Goal: Task Accomplishment & Management: Manage account settings

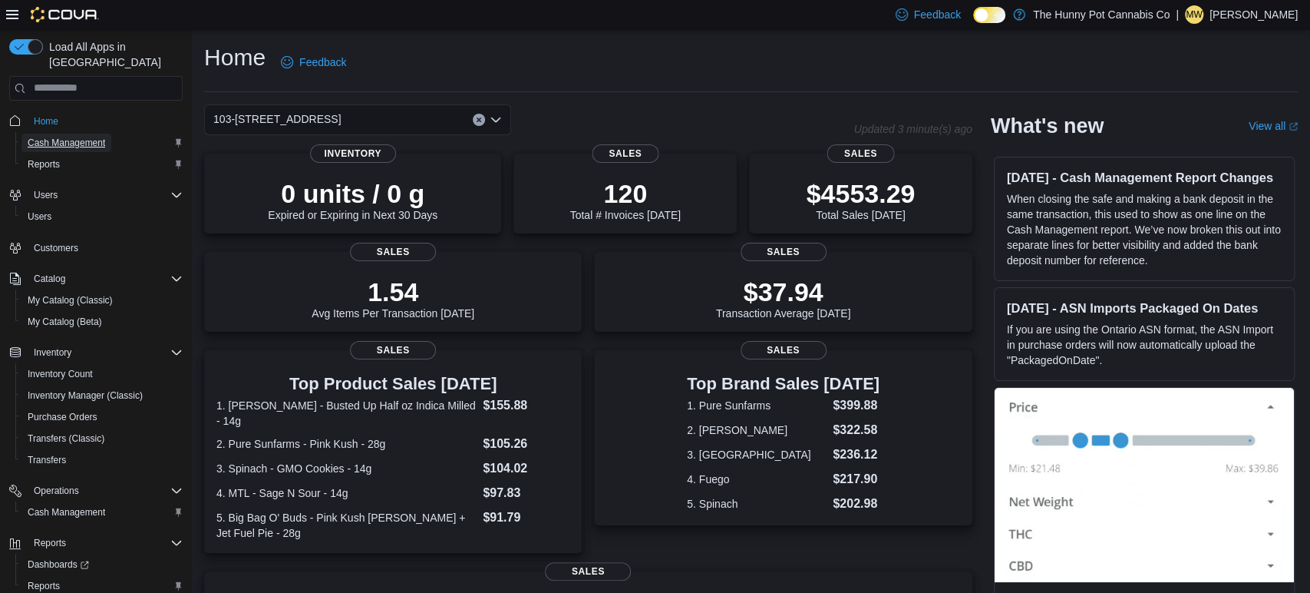
click at [76, 137] on span "Cash Management" at bounding box center [67, 143] width 78 height 12
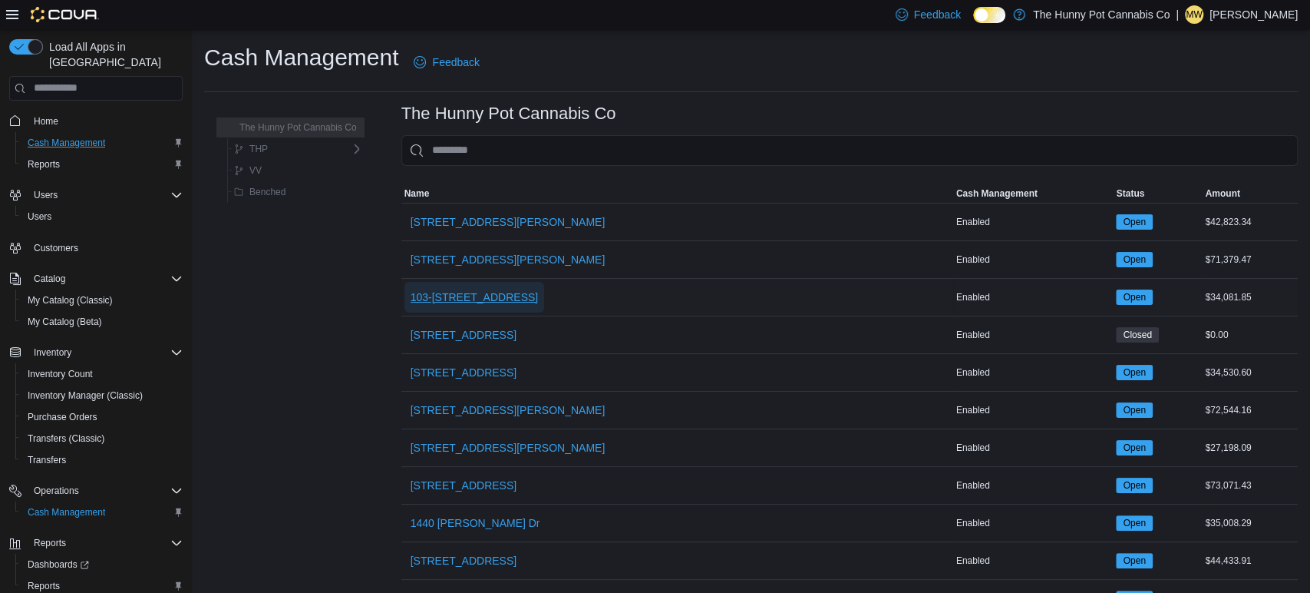
click at [487, 292] on span "103-[STREET_ADDRESS]" at bounding box center [475, 296] width 128 height 15
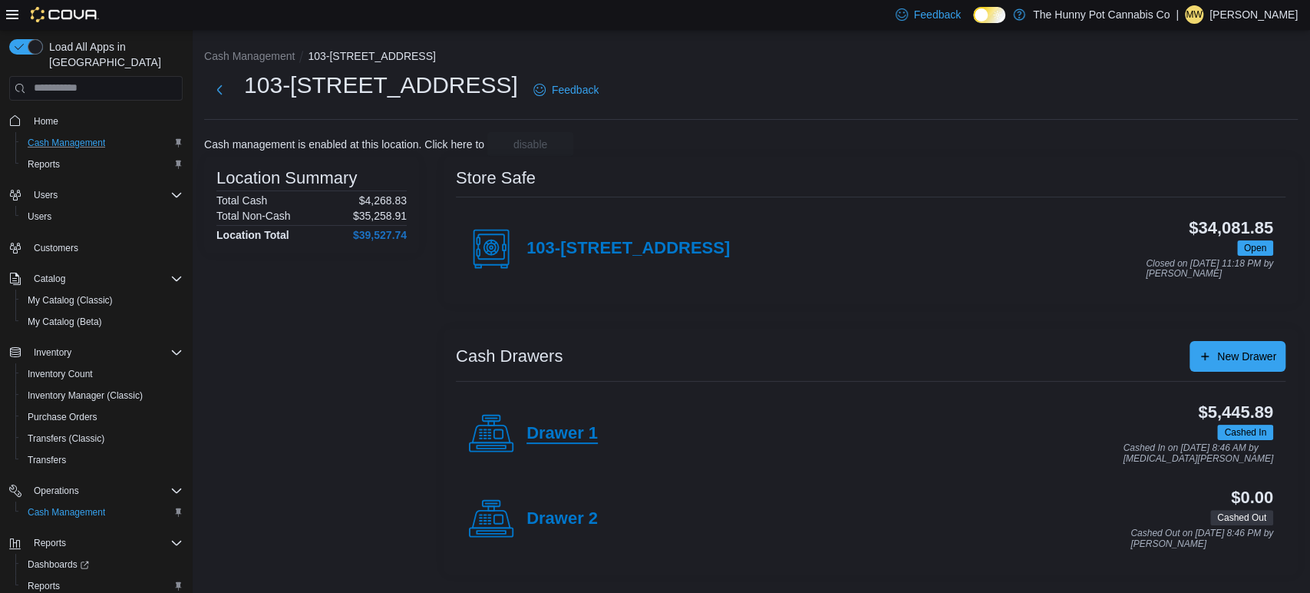
click at [577, 431] on h4 "Drawer 1" at bounding box center [562, 434] width 71 height 20
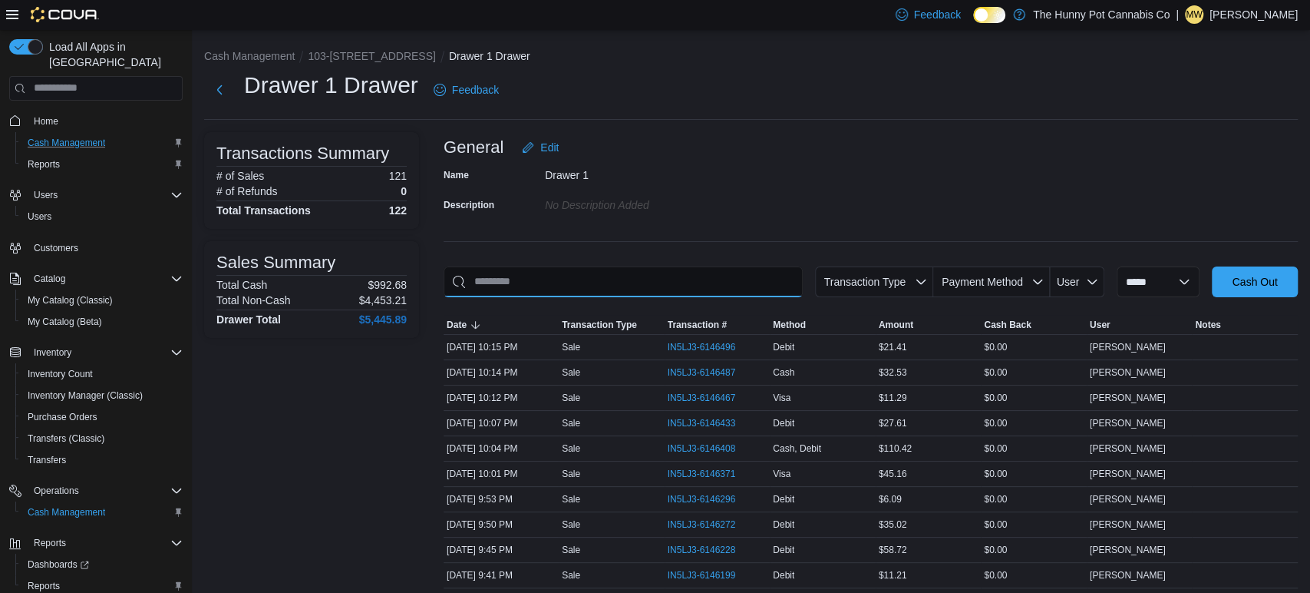
click at [553, 269] on input "This is a search bar. As you type, the results lower in the page will automatic…" at bounding box center [623, 281] width 359 height 31
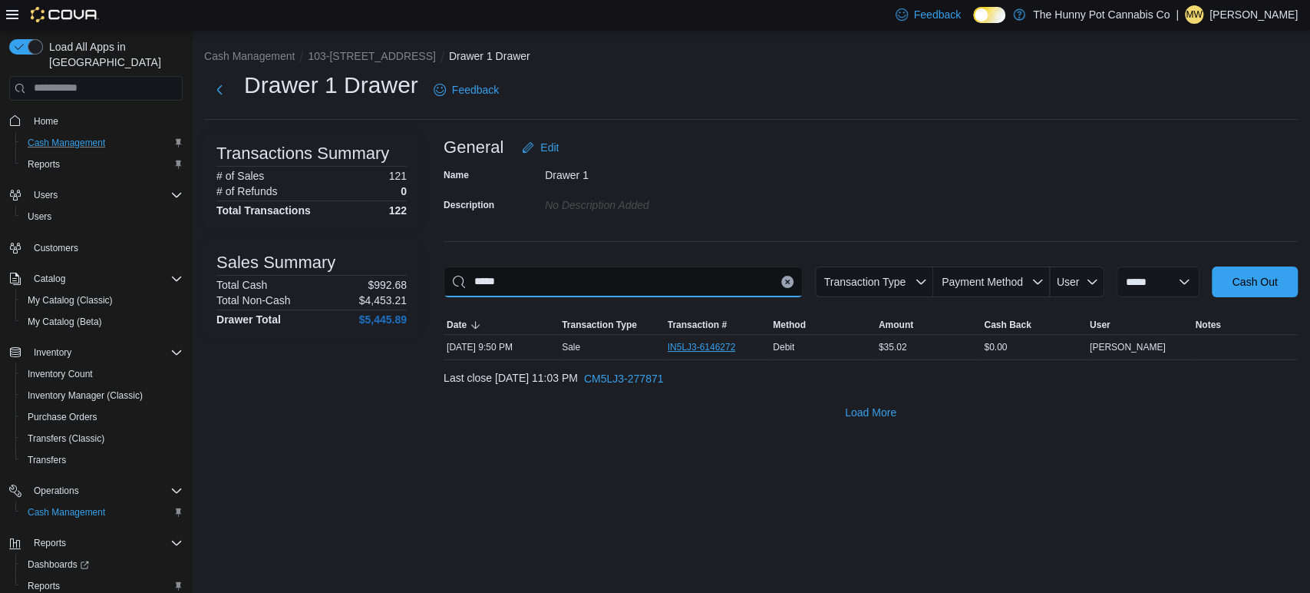
type input "*****"
click at [732, 347] on span "IN5LJ3-6146272" at bounding box center [702, 347] width 68 height 12
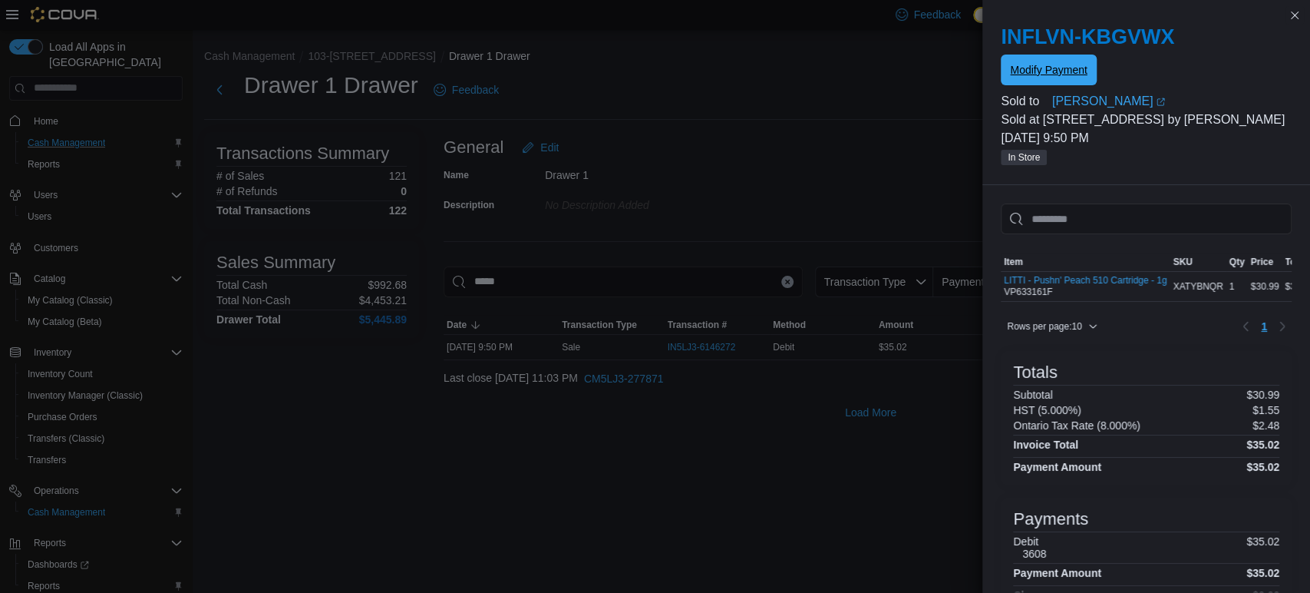
click at [1015, 79] on span "Modify Payment" at bounding box center [1048, 70] width 77 height 31
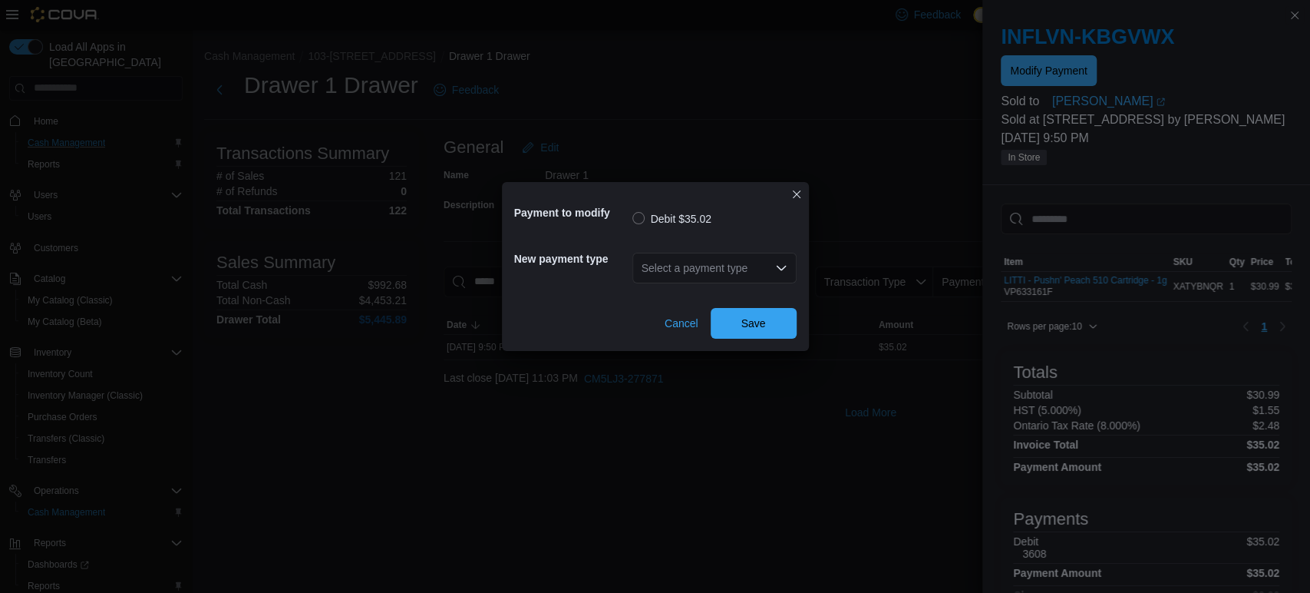
click at [761, 273] on div "Select a payment type" at bounding box center [715, 268] width 164 height 31
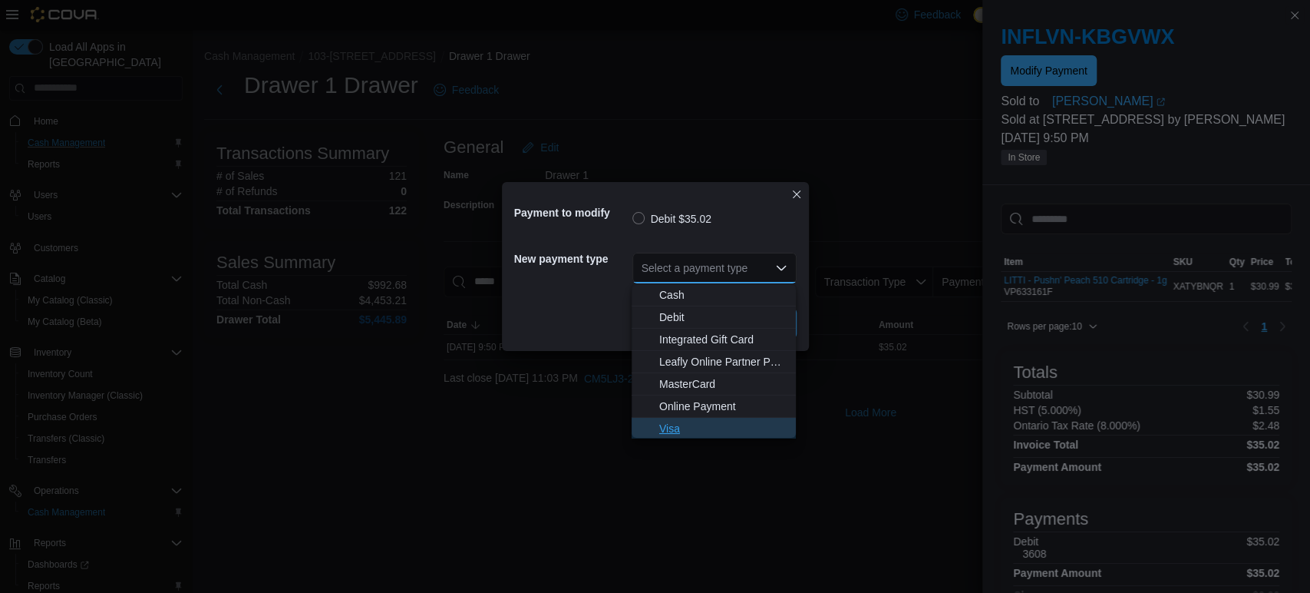
click at [710, 418] on button "Visa" at bounding box center [714, 429] width 164 height 22
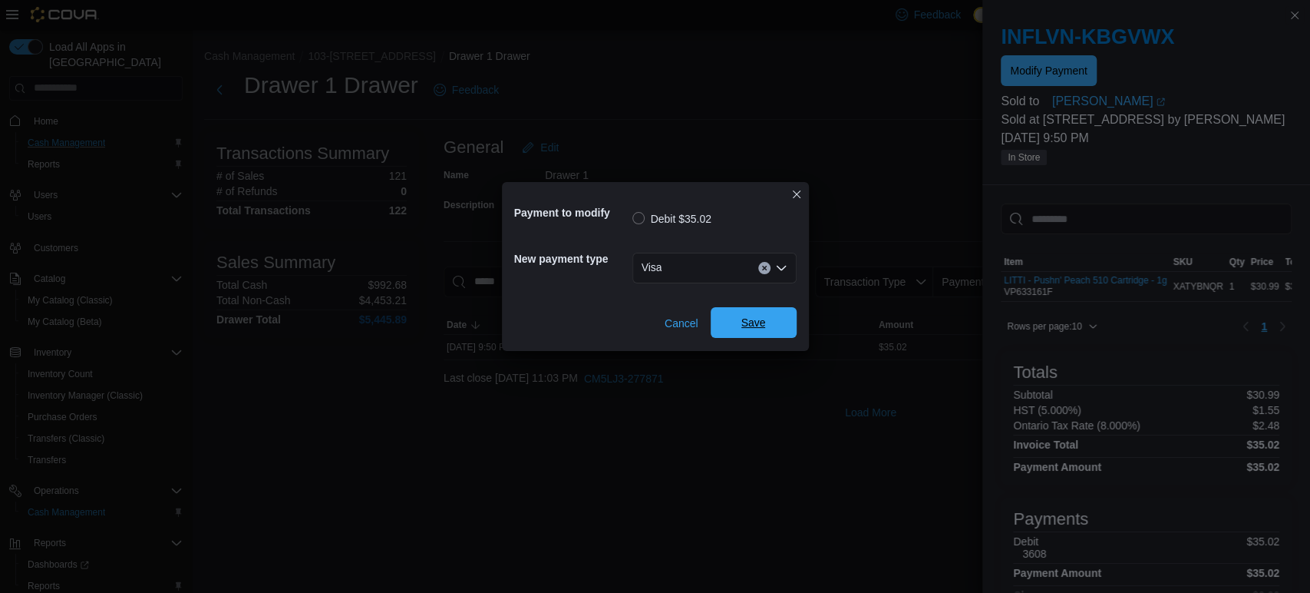
click at [766, 320] on span "Save" at bounding box center [754, 322] width 68 height 31
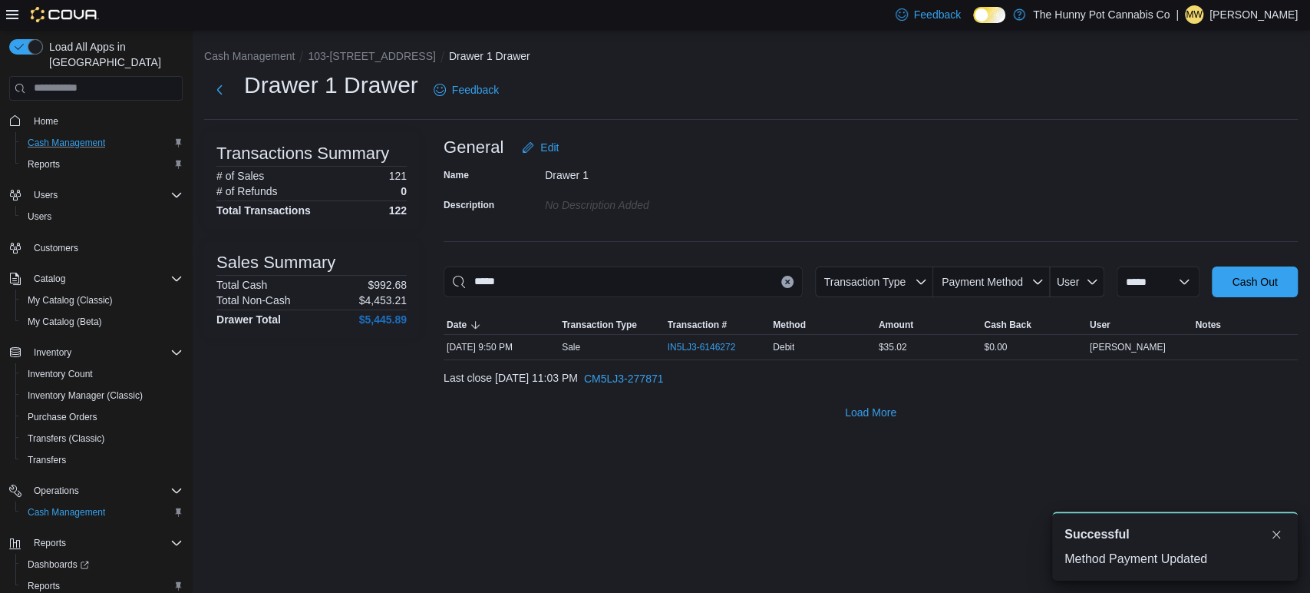
click at [785, 281] on icon "Clear input" at bounding box center [787, 281] width 4 height 4
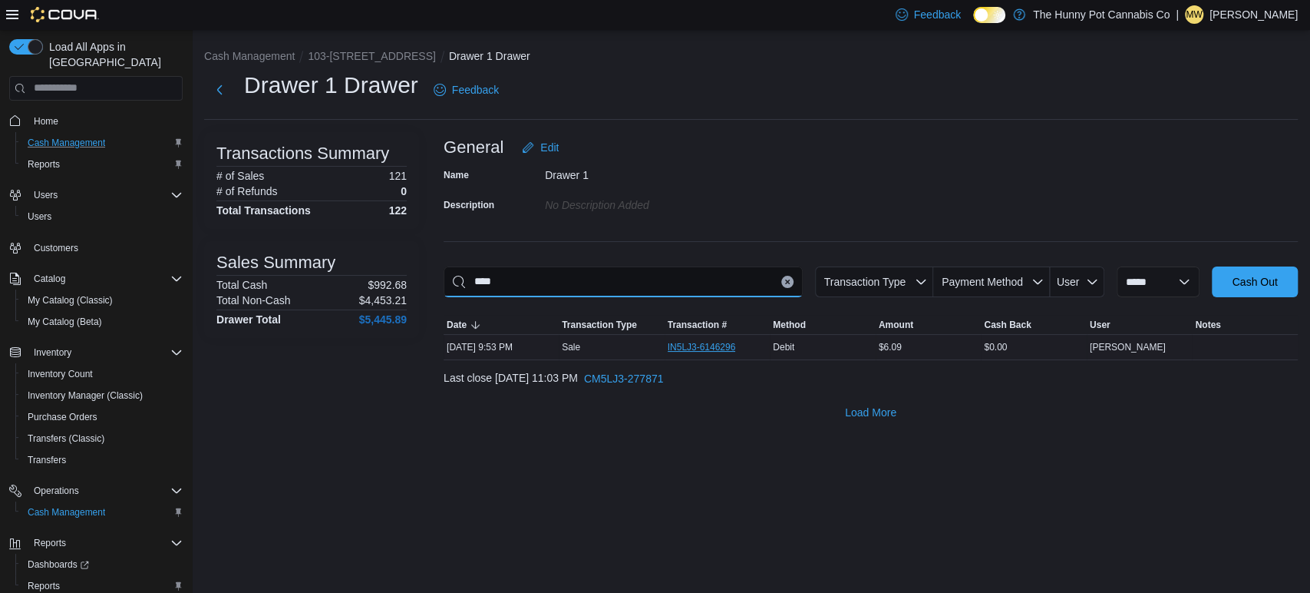
type input "****"
click at [725, 348] on span "IN5LJ3-6146296" at bounding box center [702, 347] width 68 height 12
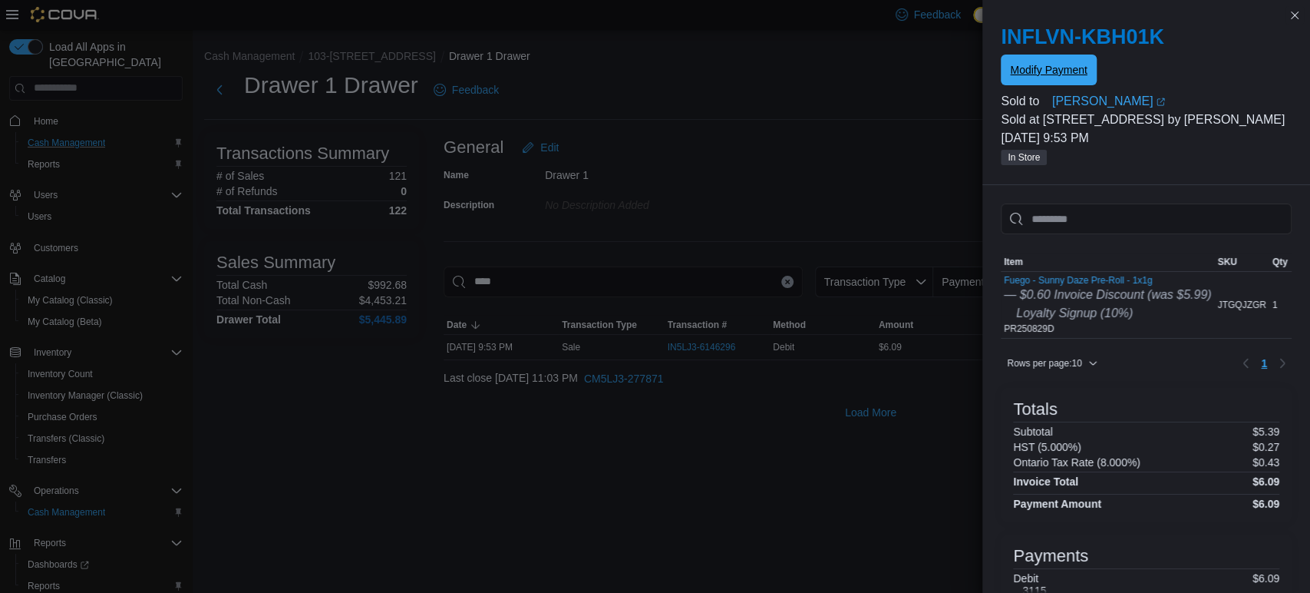
click at [1039, 72] on span "Modify Payment" at bounding box center [1048, 69] width 77 height 15
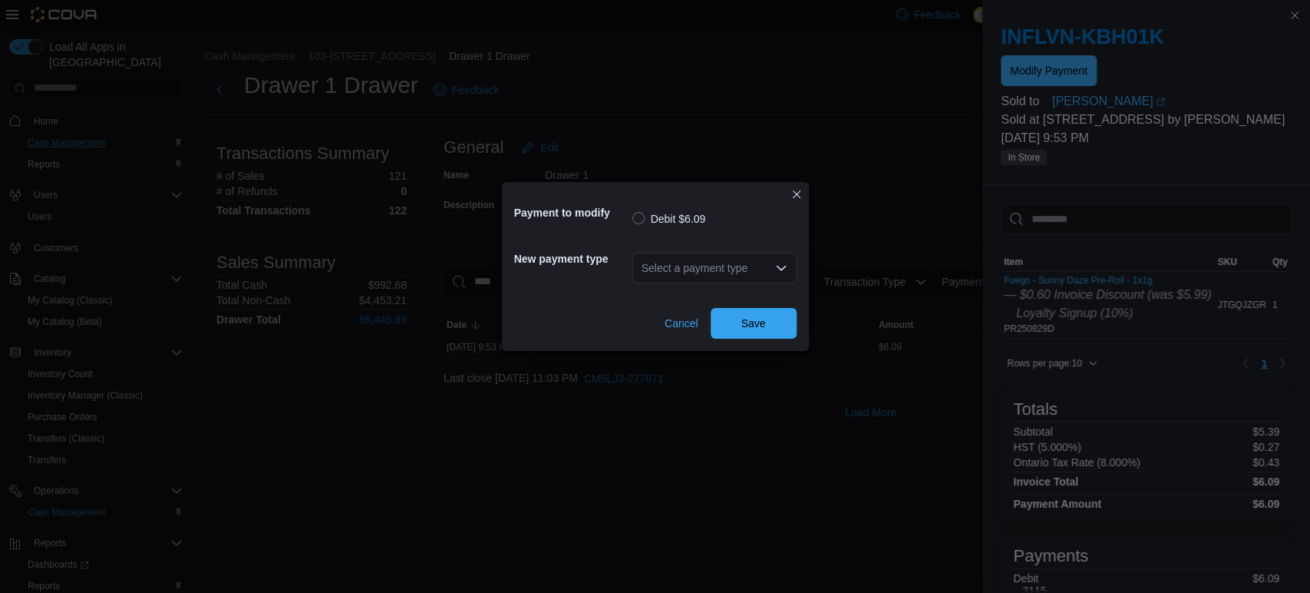
click at [693, 256] on div "Select a payment type" at bounding box center [715, 268] width 164 height 31
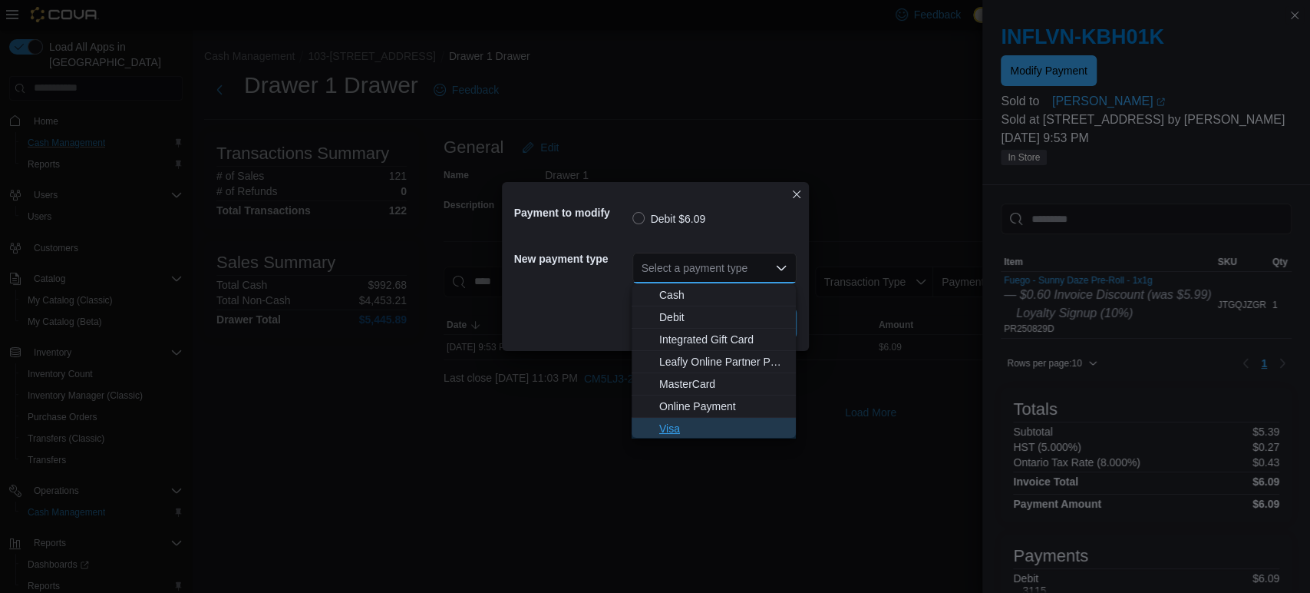
click at [676, 431] on span "Visa" at bounding box center [722, 428] width 127 height 15
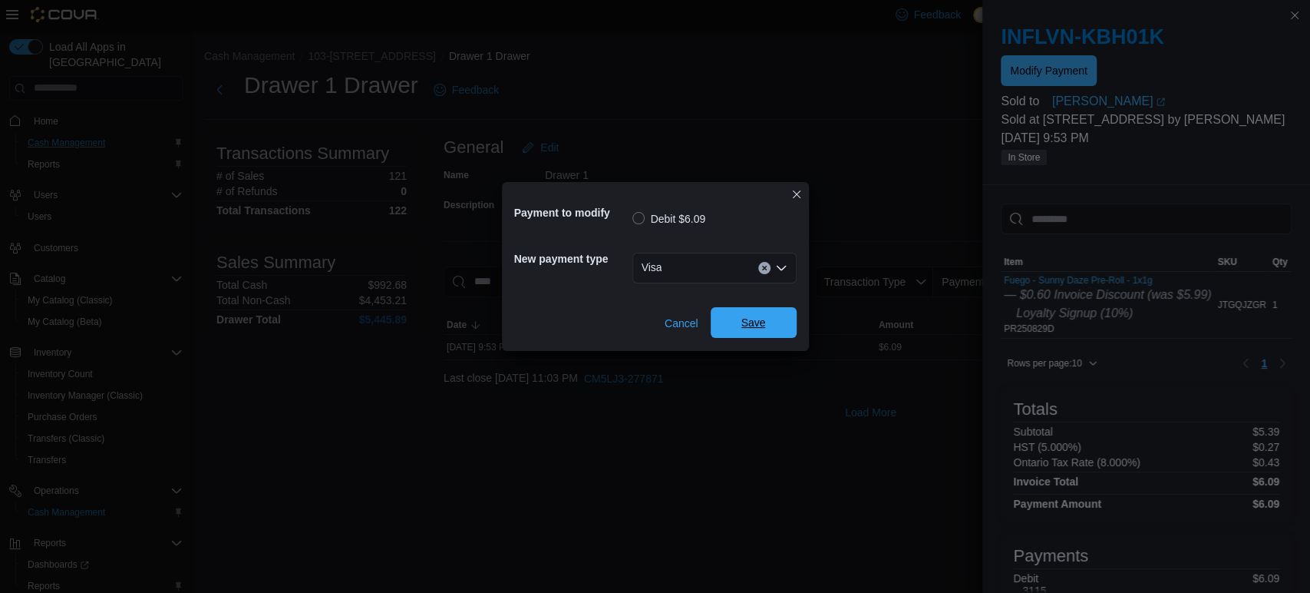
click at [736, 333] on span "Save" at bounding box center [754, 322] width 68 height 31
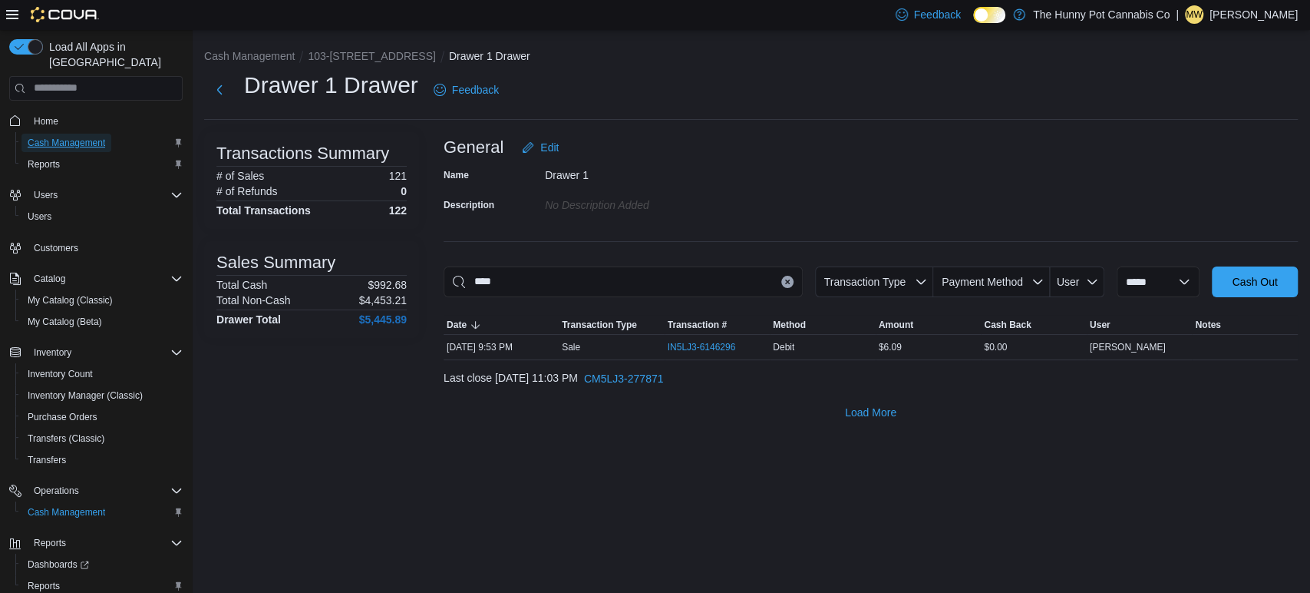
click at [79, 137] on span "Cash Management" at bounding box center [67, 143] width 78 height 12
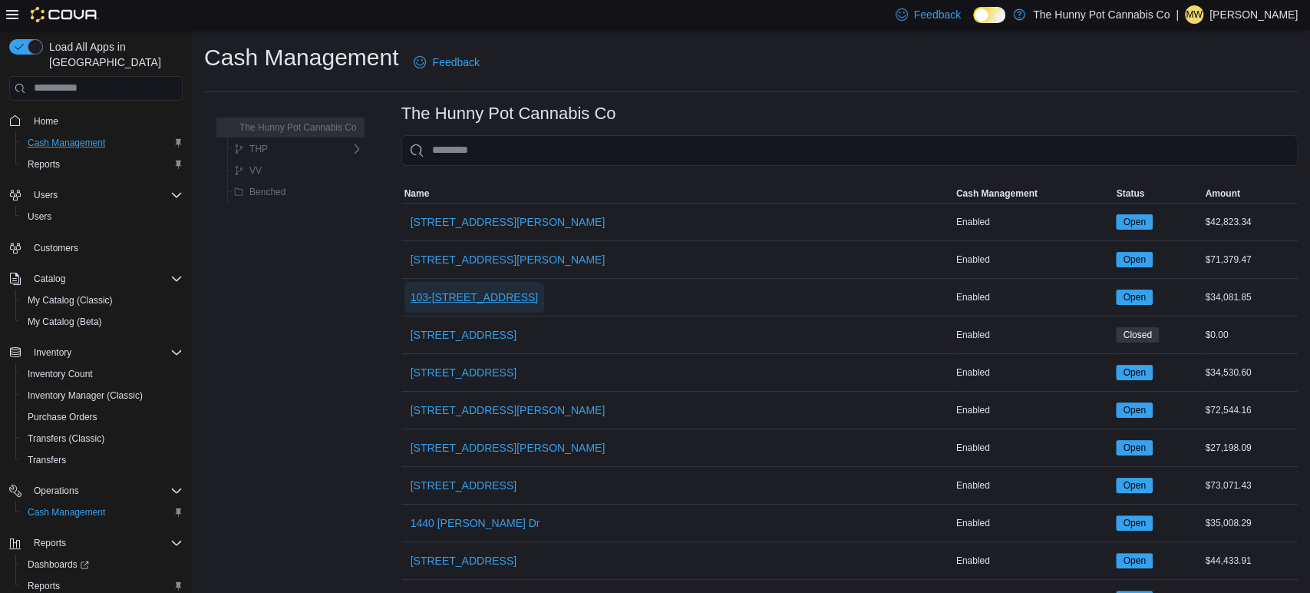
click at [449, 287] on span "103-[STREET_ADDRESS]" at bounding box center [475, 297] width 128 height 31
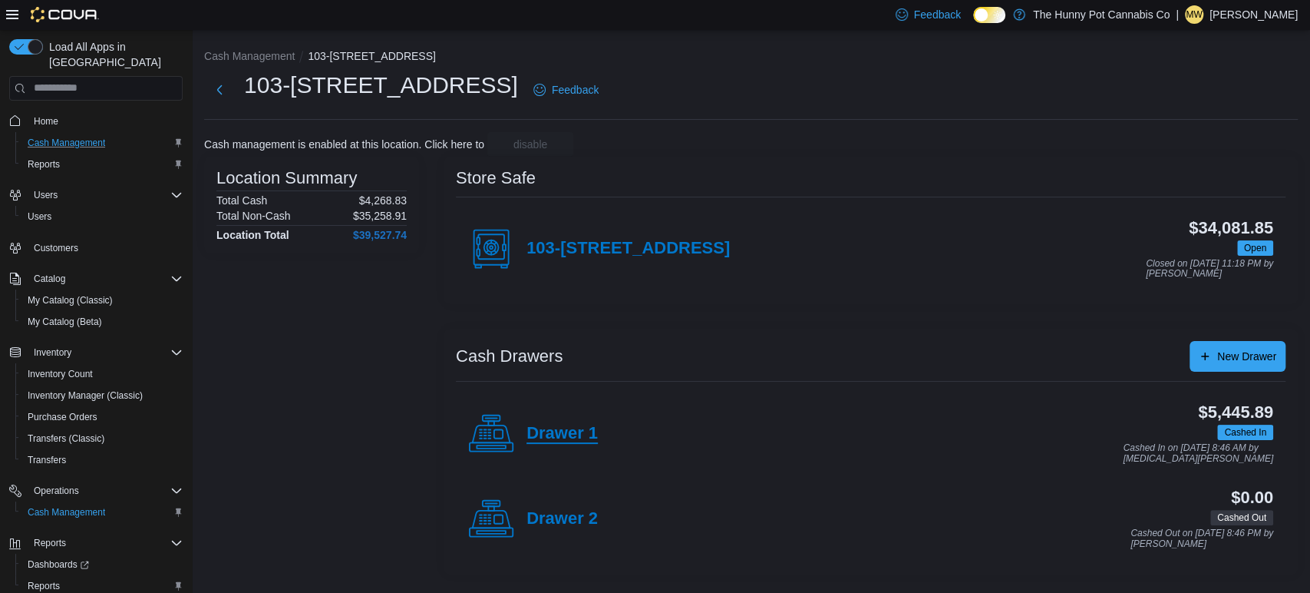
click at [587, 428] on h4 "Drawer 1" at bounding box center [562, 434] width 71 height 20
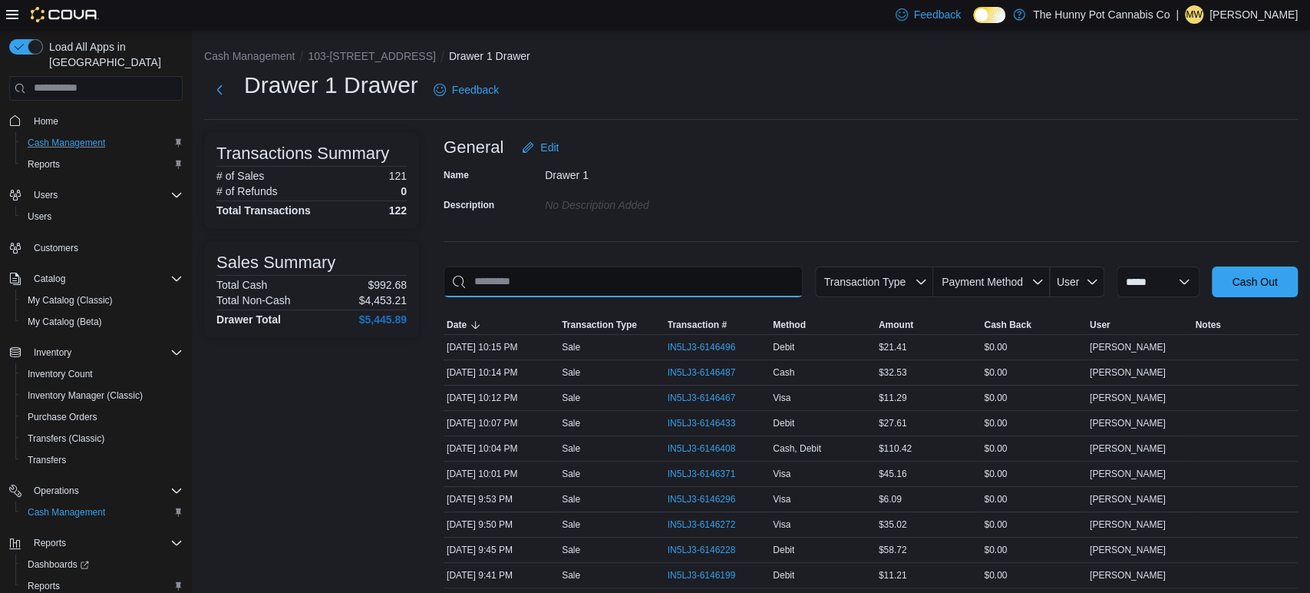
click at [619, 279] on input "This is a search bar. As you type, the results lower in the page will automatic…" at bounding box center [623, 281] width 359 height 31
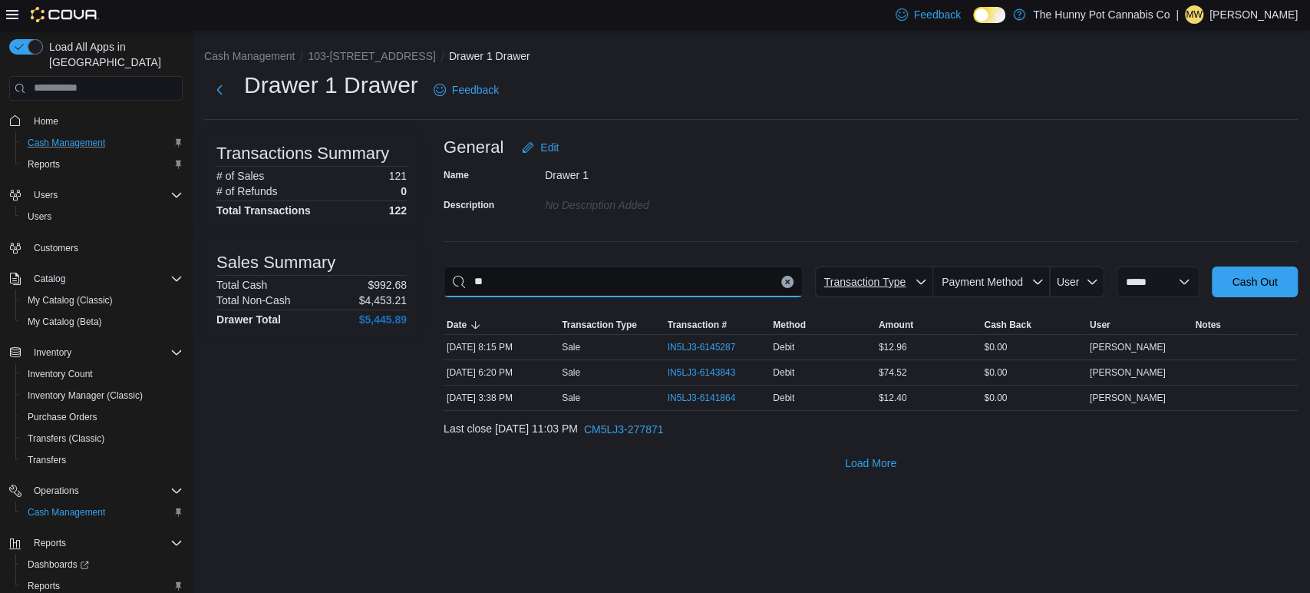
type input "*"
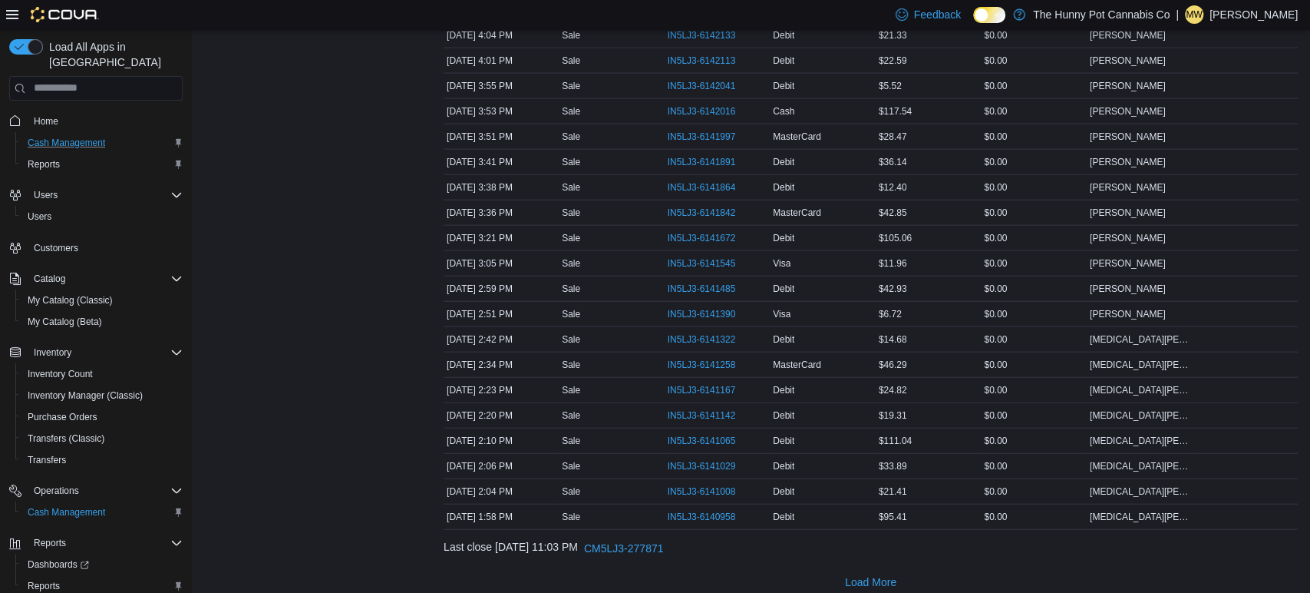
scroll to position [2345, 0]
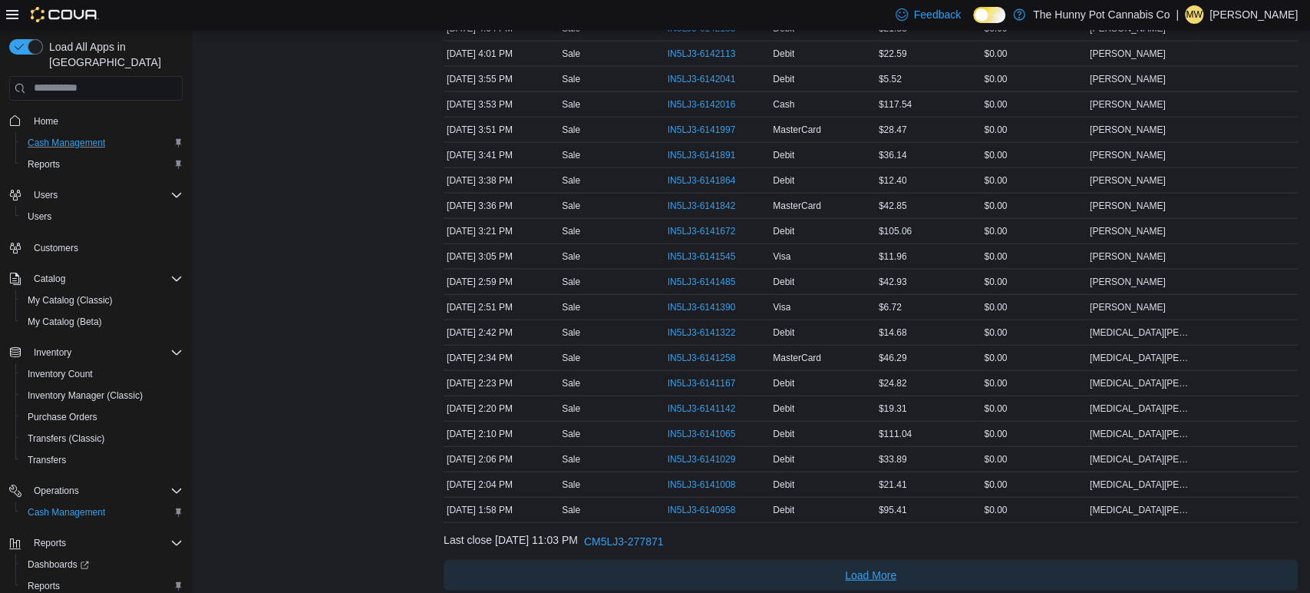
click at [887, 572] on span "Load More" at bounding box center [870, 574] width 51 height 15
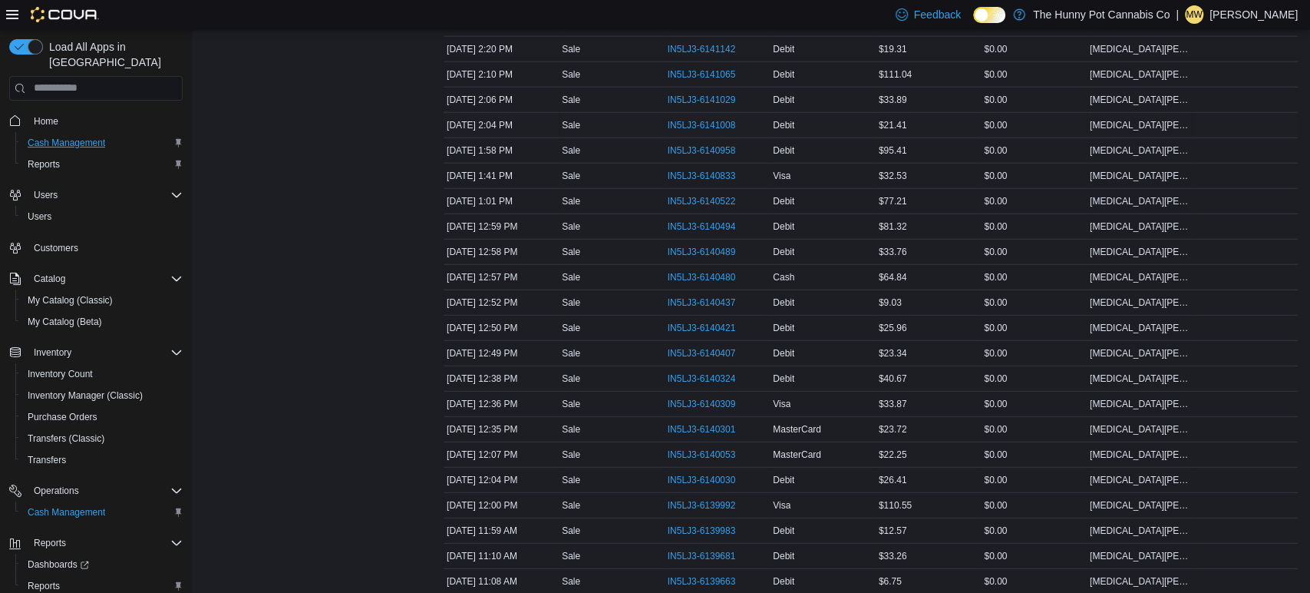
scroll to position [2707, 0]
click at [729, 522] on span "IN5LJ3-6139983" at bounding box center [702, 528] width 68 height 12
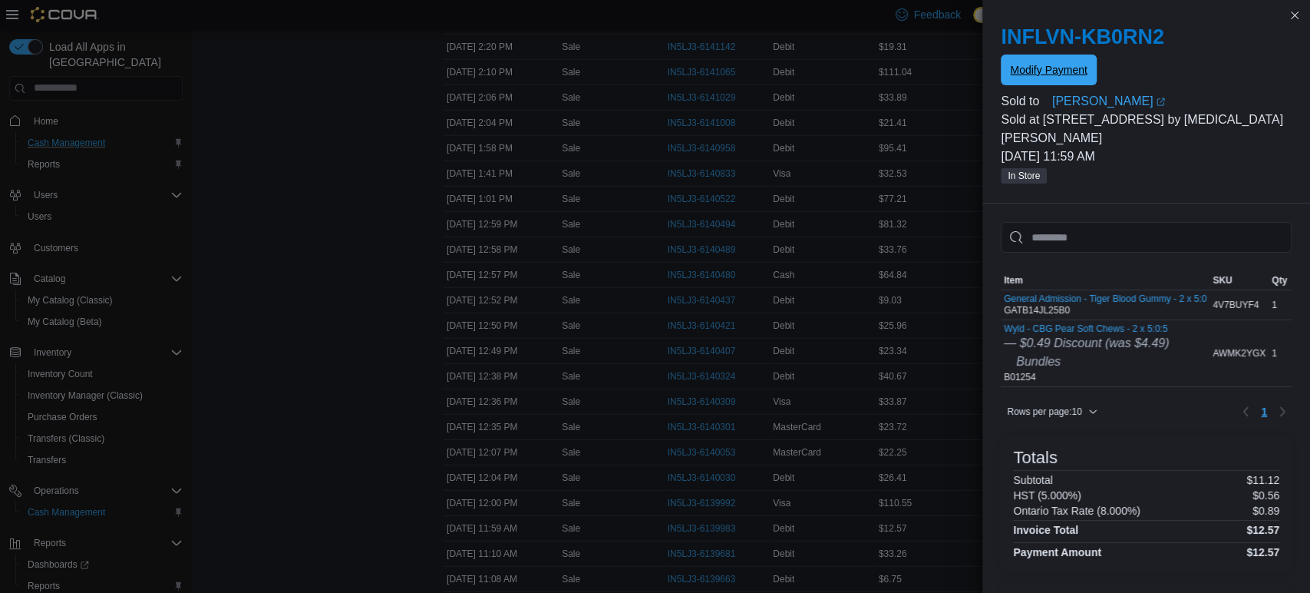
click at [1085, 62] on span "Modify Payment" at bounding box center [1048, 70] width 77 height 31
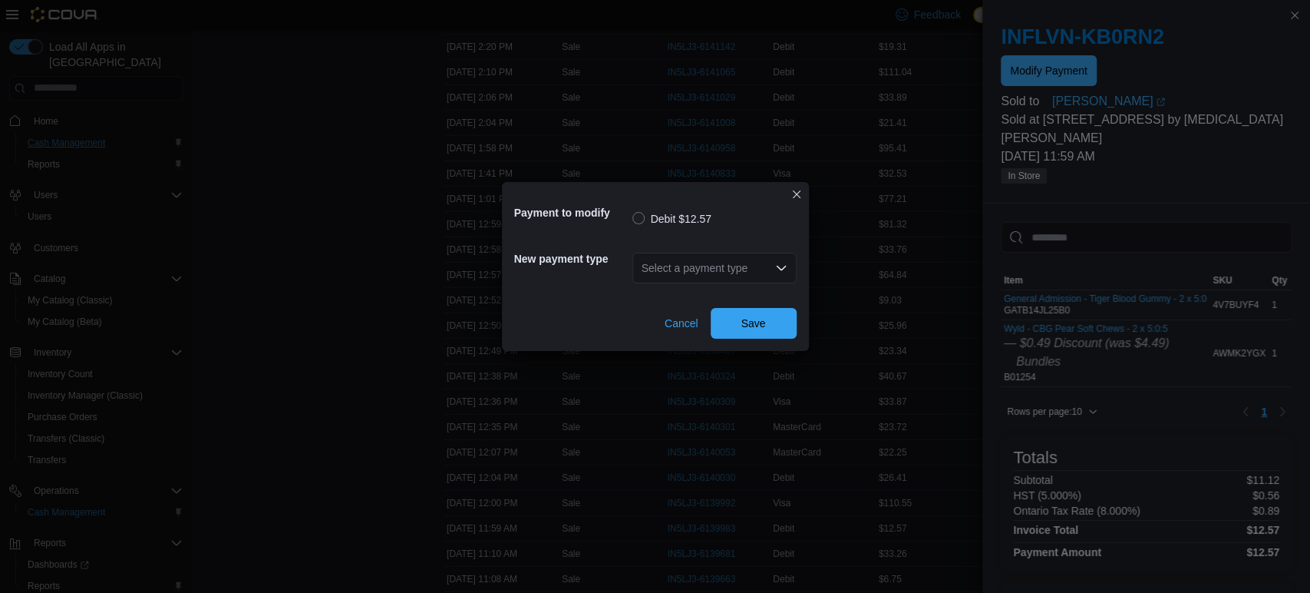
click at [695, 272] on div "Select a payment type" at bounding box center [715, 268] width 164 height 31
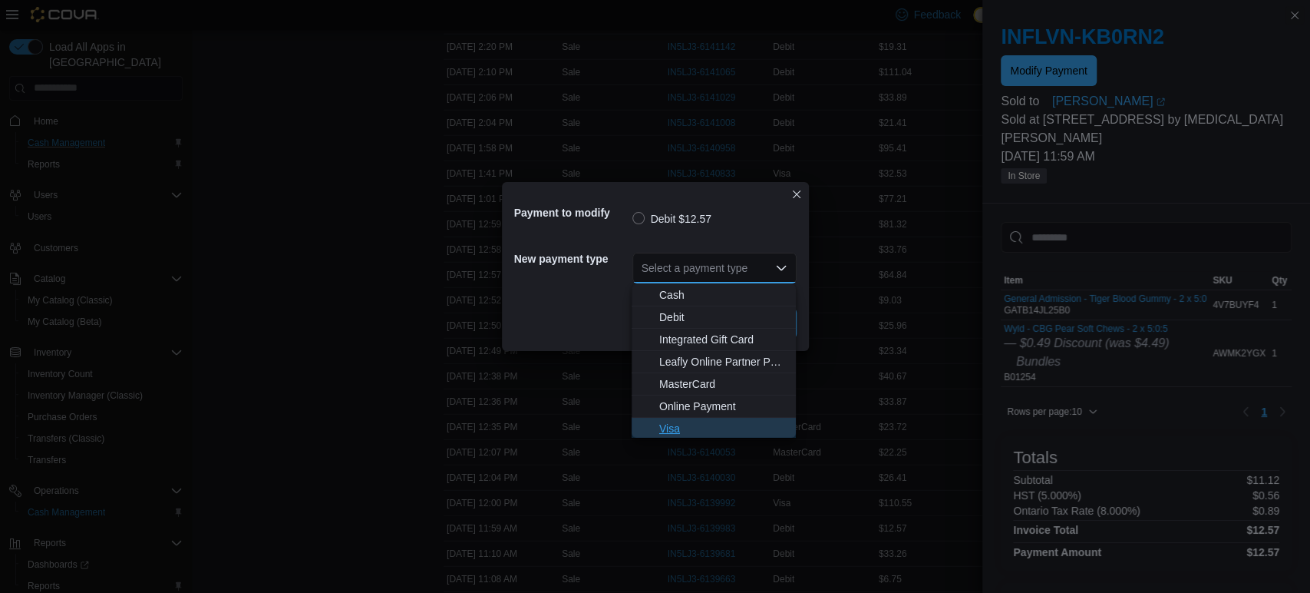
click at [671, 423] on span "Visa" at bounding box center [722, 428] width 127 height 15
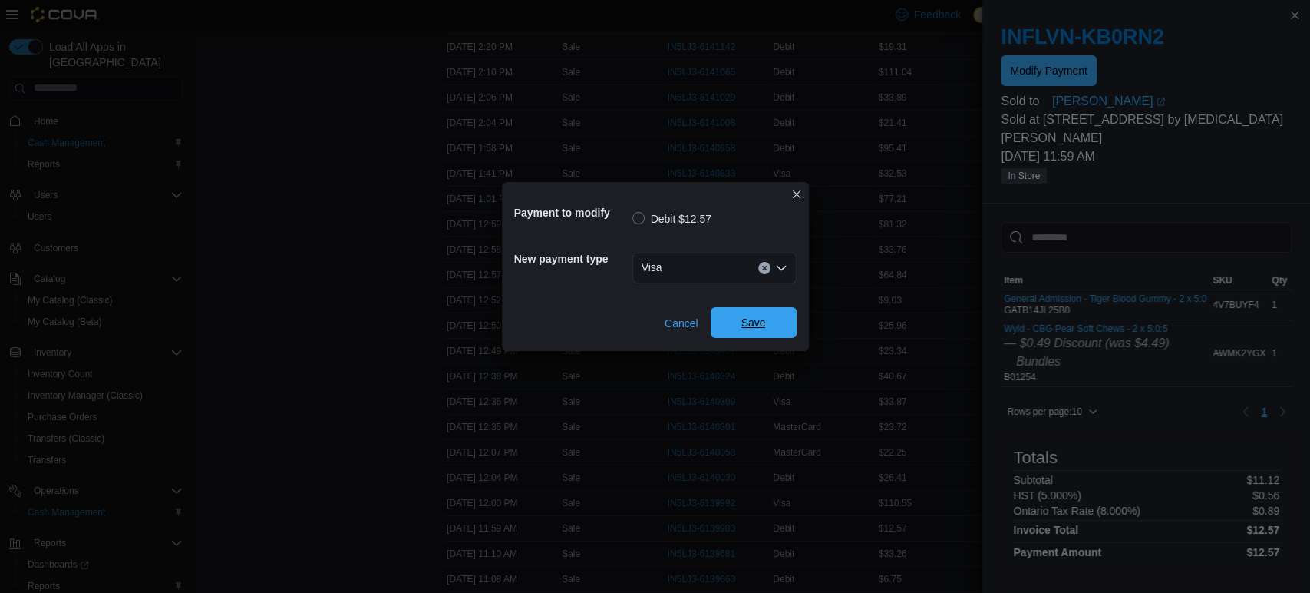
click at [768, 335] on span "Save" at bounding box center [754, 322] width 68 height 31
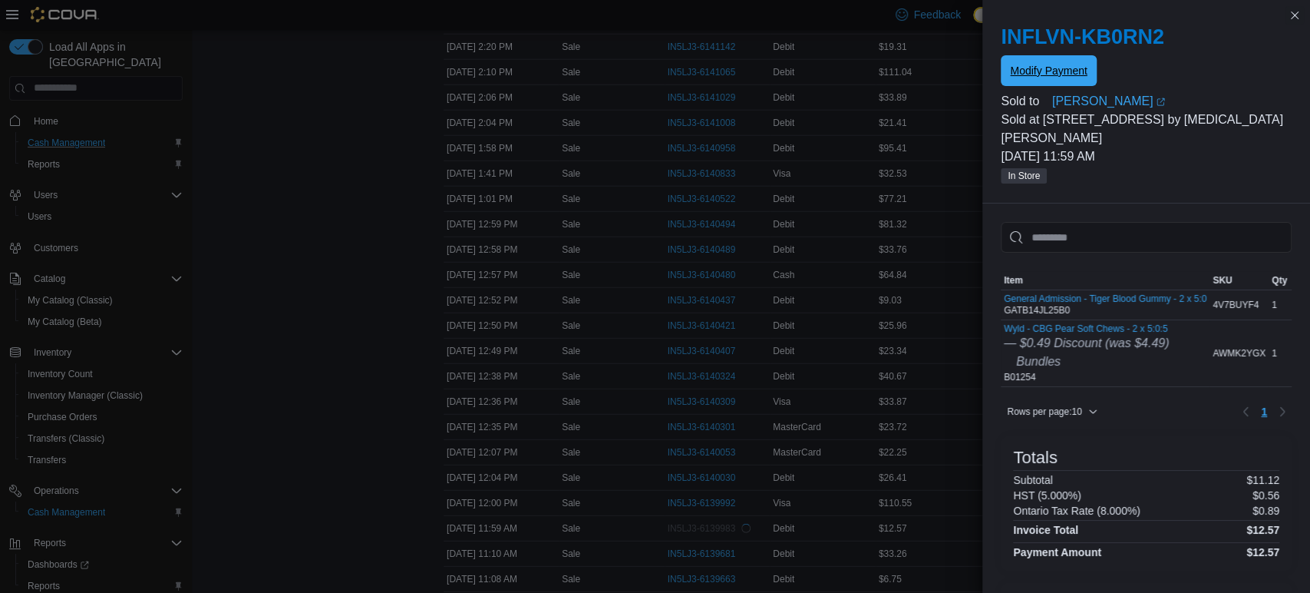
scroll to position [0, 0]
click at [768, 339] on div "IN5LJ3-6140407" at bounding box center [718, 351] width 106 height 25
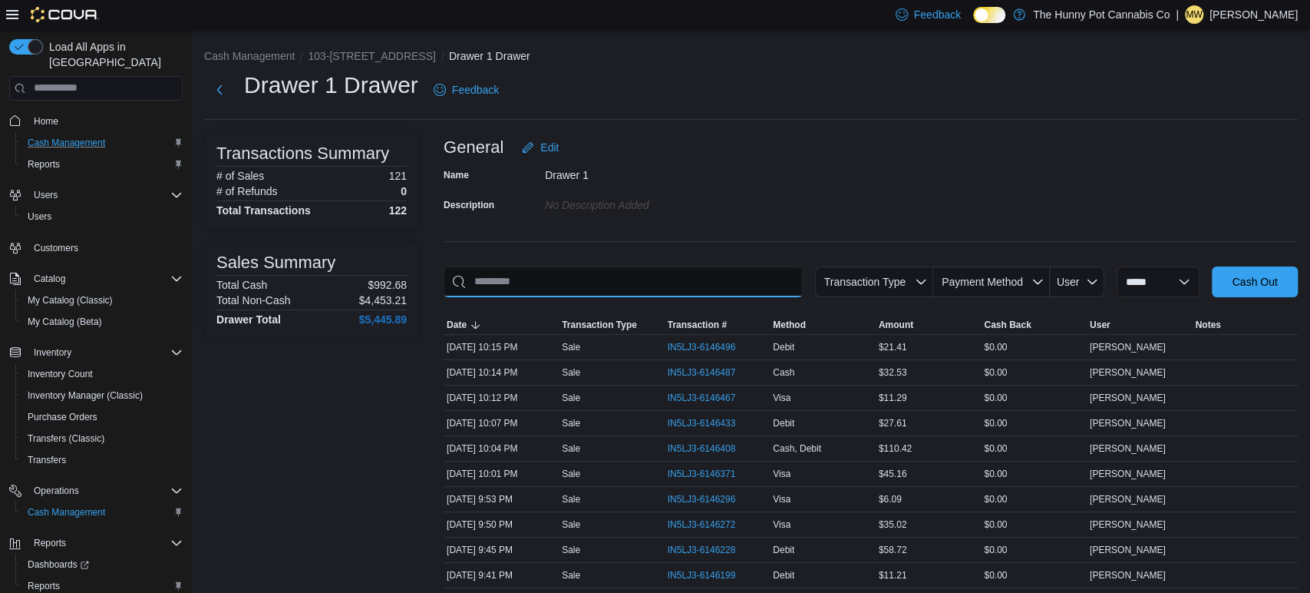
click at [515, 275] on input "This is a search bar. As you type, the results lower in the page will automatic…" at bounding box center [623, 281] width 359 height 31
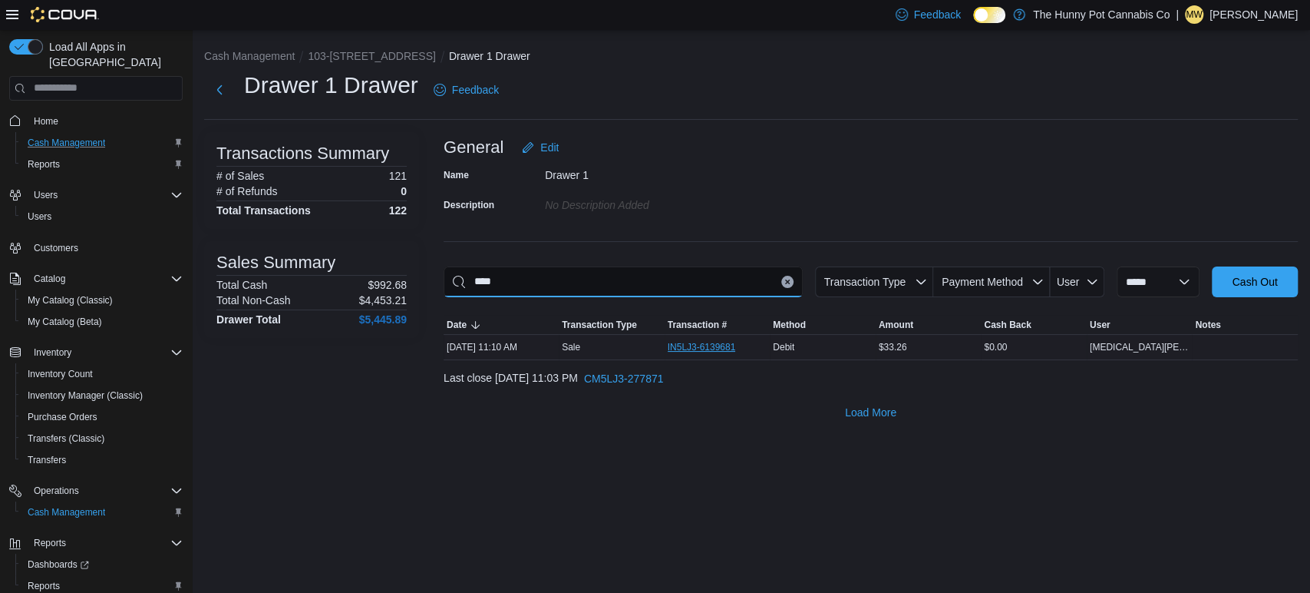
type input "****"
click at [687, 346] on span "IN5LJ3-6139681" at bounding box center [702, 347] width 68 height 12
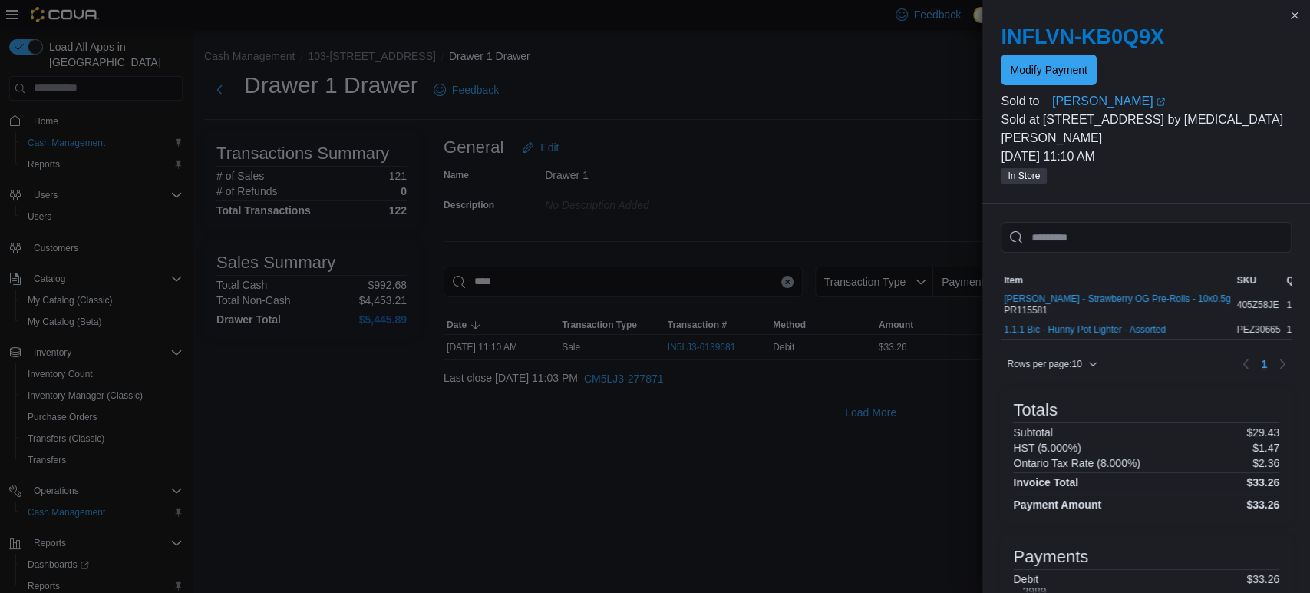
click at [1035, 70] on span "Modify Payment" at bounding box center [1048, 69] width 77 height 15
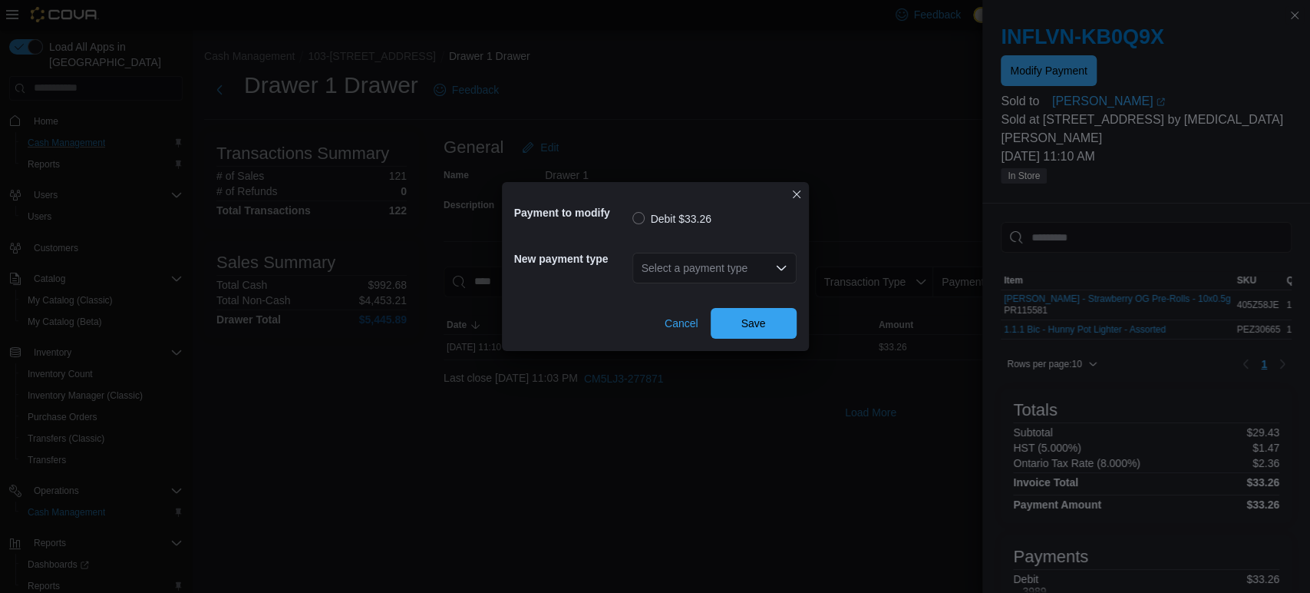
click at [745, 266] on div "Select a payment type" at bounding box center [715, 268] width 164 height 31
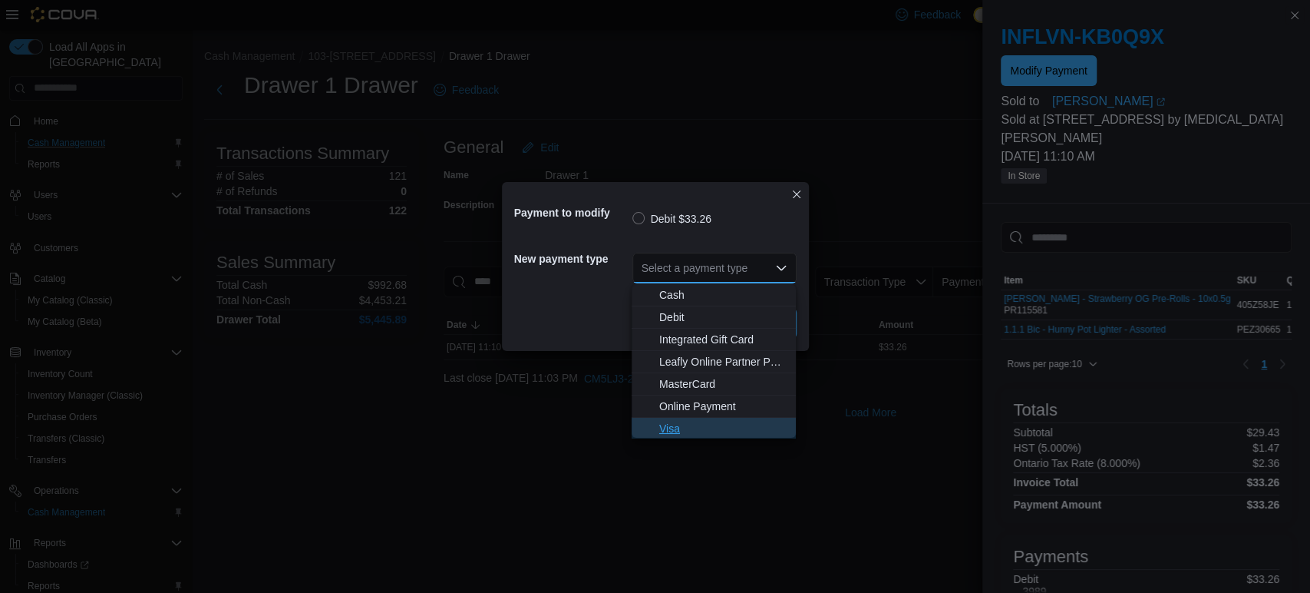
click at [728, 418] on button "Visa" at bounding box center [714, 429] width 164 height 22
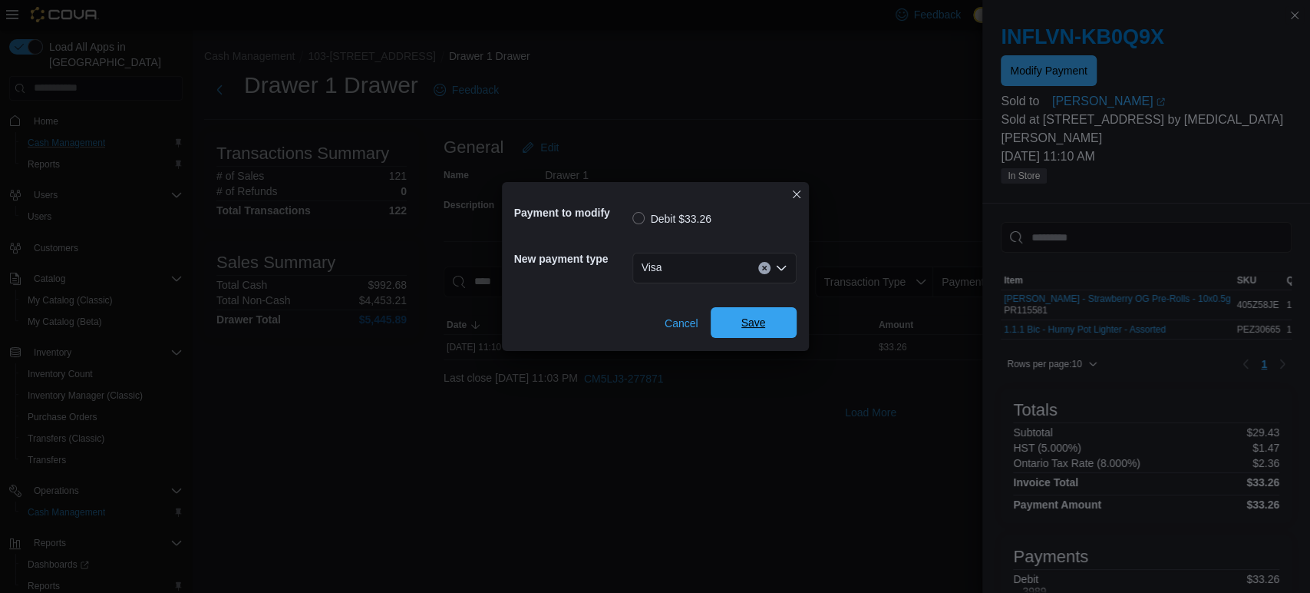
click at [757, 310] on span "Save" at bounding box center [754, 322] width 68 height 31
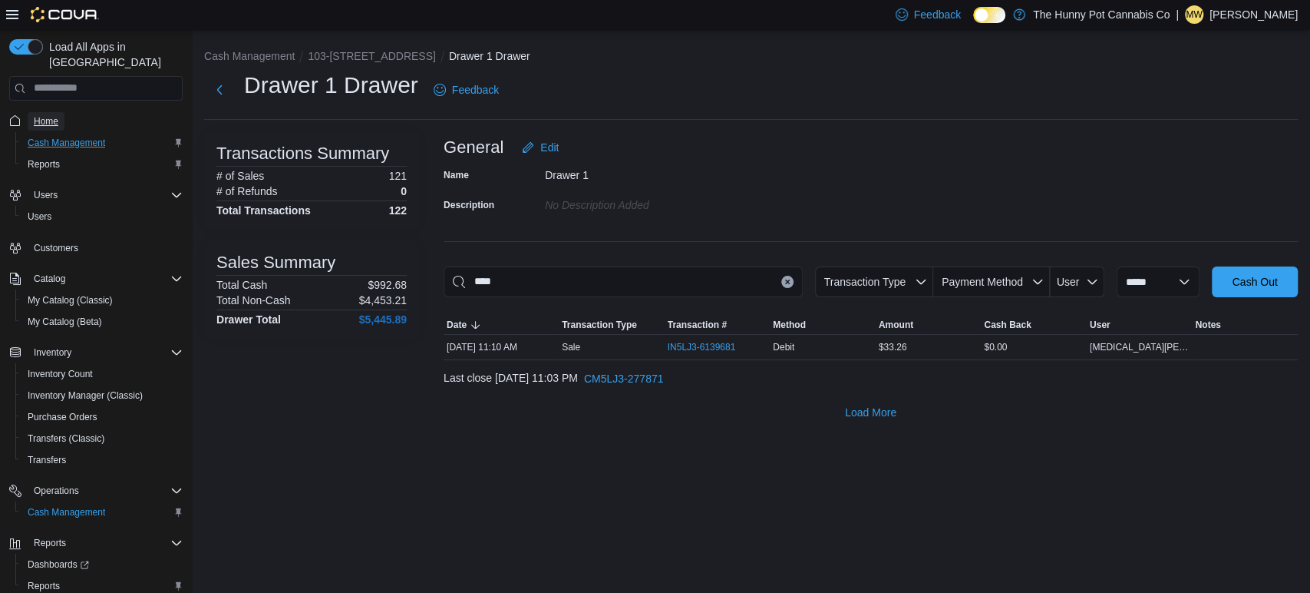
click at [60, 112] on link "Home" at bounding box center [46, 121] width 37 height 18
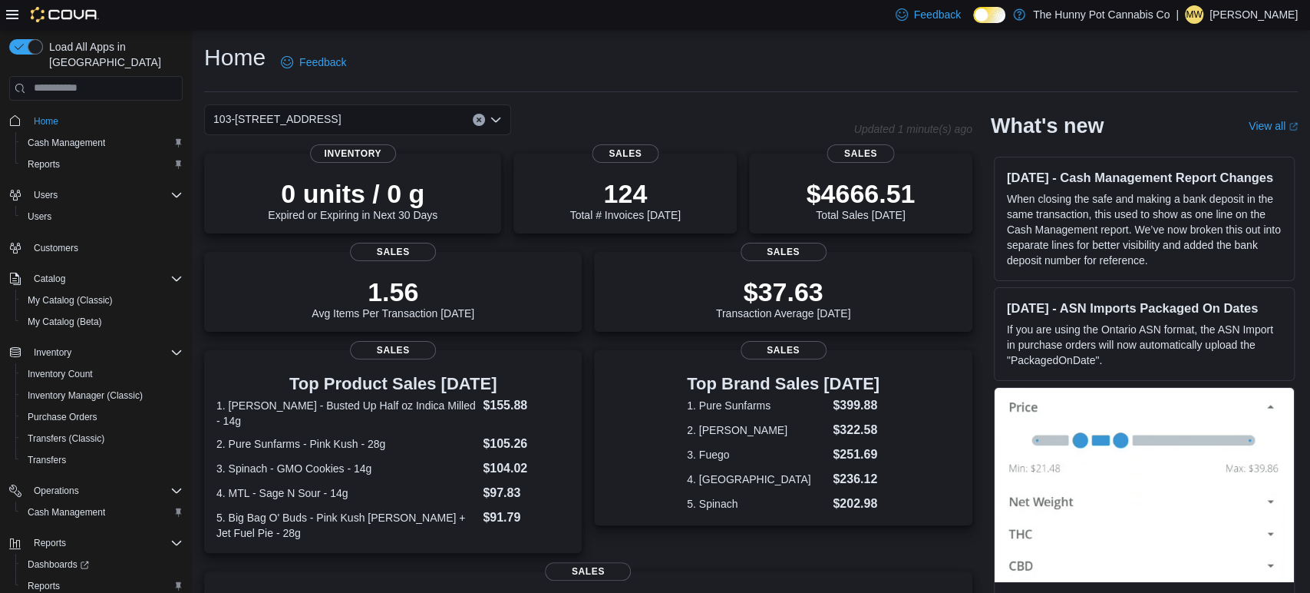
click at [1266, 20] on p "[PERSON_NAME]" at bounding box center [1254, 14] width 88 height 18
click at [1196, 151] on span "Sign Out" at bounding box center [1198, 147] width 41 height 15
